Goal: Find specific page/section: Find specific page/section

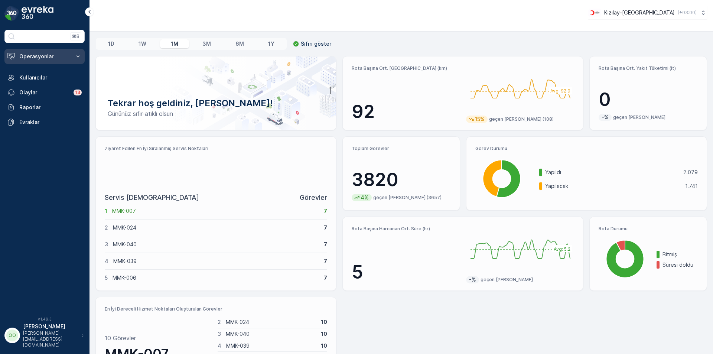
click at [47, 58] on p "Operasyonlar" at bounding box center [44, 56] width 50 height 7
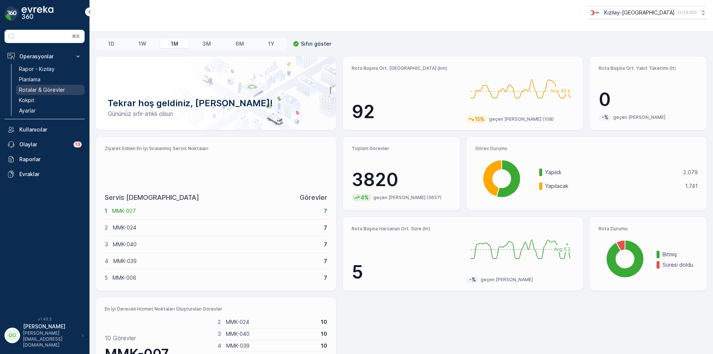
click at [54, 87] on p "Rotalar & Görevler" at bounding box center [42, 89] width 46 height 7
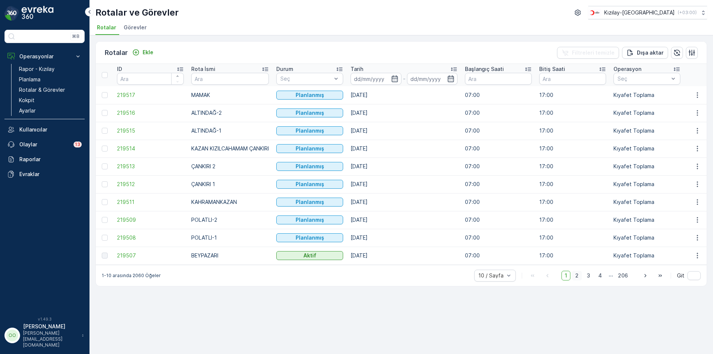
click at [579, 280] on span "2" at bounding box center [577, 276] width 10 height 10
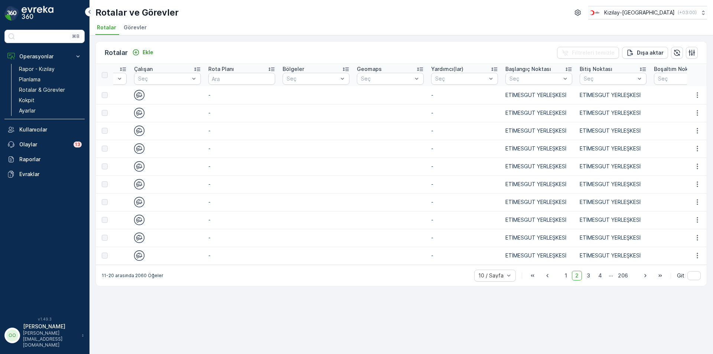
scroll to position [0, 764]
click at [137, 97] on img at bounding box center [140, 95] width 10 height 10
click at [153, 81] on div at bounding box center [164, 79] width 53 height 6
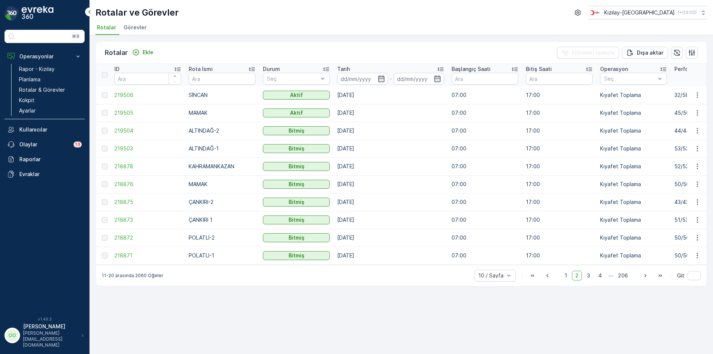
scroll to position [0, 0]
